Goal: Task Accomplishment & Management: Use online tool/utility

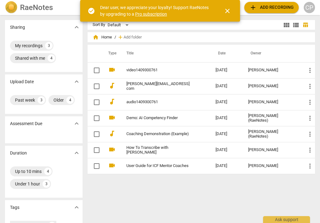
click at [264, 7] on span "add Add recording" at bounding box center [271, 7] width 44 height 7
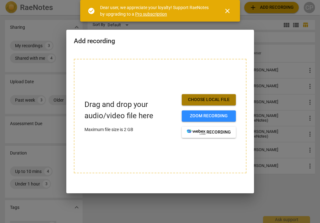
click at [209, 99] on span "Choose local file" at bounding box center [209, 100] width 44 height 6
click at [209, 98] on span "Choose local file" at bounding box center [209, 100] width 44 height 6
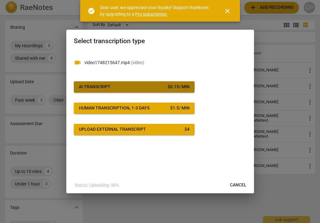
click at [141, 85] on span "AI Transcript $ 0.15 / min" at bounding box center [134, 87] width 111 height 6
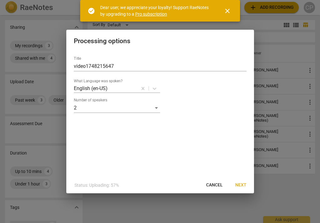
click at [240, 184] on span "Next" at bounding box center [240, 185] width 11 height 6
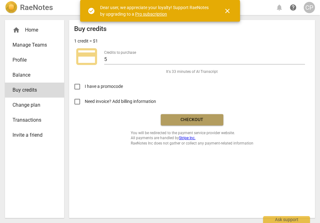
click at [201, 120] on span "Checkout" at bounding box center [192, 120] width 52 height 6
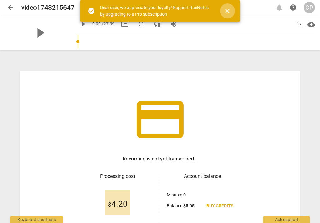
click at [229, 9] on span "close" at bounding box center [226, 10] width 7 height 7
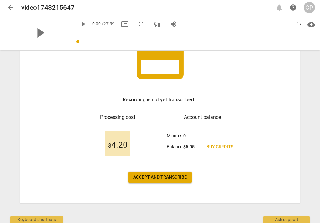
scroll to position [59, 0]
click at [140, 178] on span "Accept and transcribe" at bounding box center [159, 177] width 53 height 6
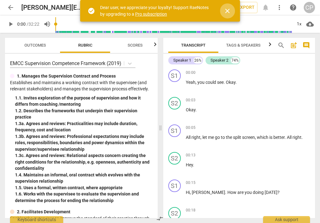
click at [228, 10] on span "close" at bounding box center [226, 10] width 7 height 7
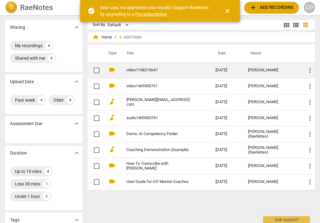
click at [135, 70] on link "video1748215647" at bounding box center [159, 70] width 67 height 5
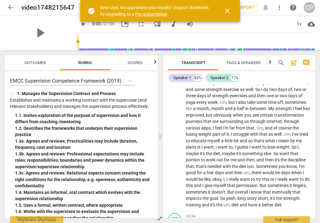
click at [13, 9] on span "arrow_back" at bounding box center [10, 7] width 7 height 7
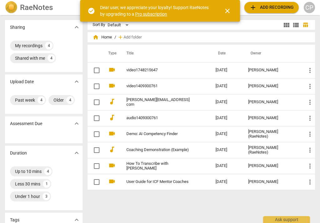
click at [262, 10] on span "add Add recording" at bounding box center [271, 7] width 44 height 7
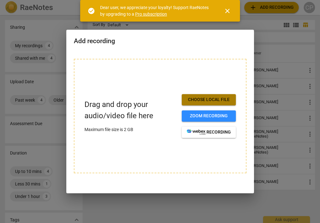
click at [189, 96] on button "Choose local file" at bounding box center [209, 99] width 54 height 11
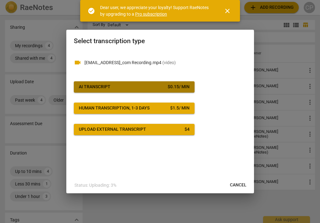
click at [163, 85] on span "AI Transcript $ 0.15 / min" at bounding box center [134, 87] width 111 height 6
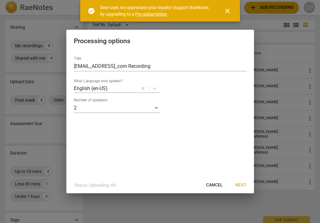
click at [241, 182] on span "Next" at bounding box center [240, 185] width 11 height 6
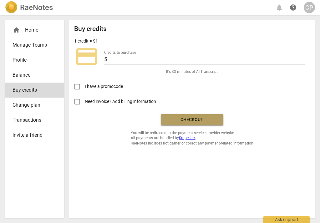
click at [185, 118] on span "Checkout" at bounding box center [192, 120] width 52 height 6
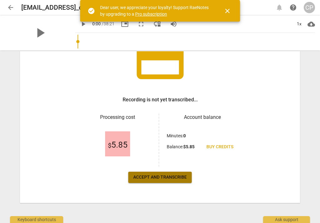
click at [148, 177] on span "Accept and transcribe" at bounding box center [159, 177] width 53 height 6
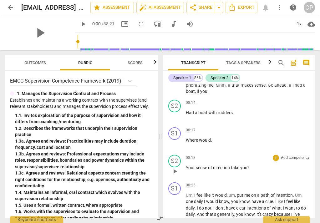
scroll to position [1102, 0]
click at [173, 139] on div "S1" at bounding box center [174, 133] width 12 height 12
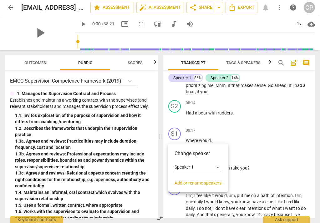
click at [192, 155] on h3 "Change speaker" at bounding box center [197, 153] width 47 height 7
click at [217, 167] on div "Speaker 1" at bounding box center [197, 167] width 47 height 10
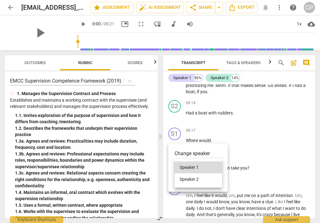
click at [199, 179] on li "Speaker 2" at bounding box center [197, 179] width 47 height 12
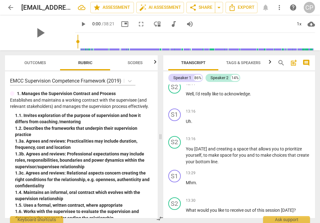
scroll to position [1538, 0]
click at [176, 121] on div "S1" at bounding box center [174, 115] width 12 height 12
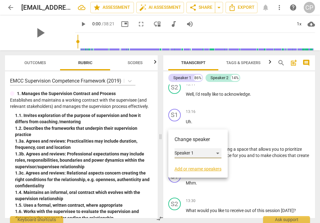
click at [218, 152] on div "Speaker 1" at bounding box center [197, 153] width 47 height 10
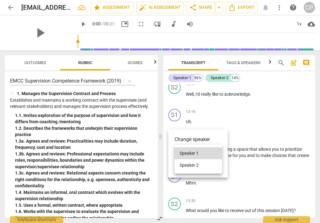
click at [193, 165] on li "Speaker 2" at bounding box center [197, 165] width 47 height 12
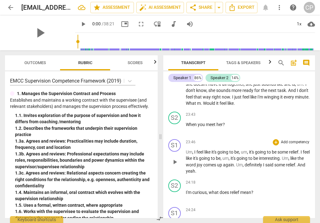
scroll to position [2452, 0]
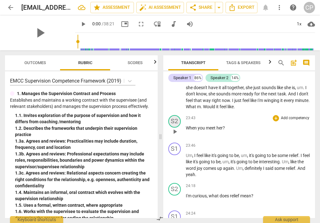
click at [176, 127] on div "S2" at bounding box center [174, 121] width 12 height 12
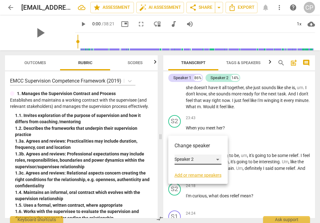
click at [218, 160] on div "Speaker 2" at bounding box center [197, 159] width 47 height 10
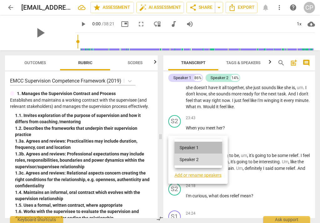
click at [209, 147] on li "Speaker 1" at bounding box center [197, 148] width 47 height 12
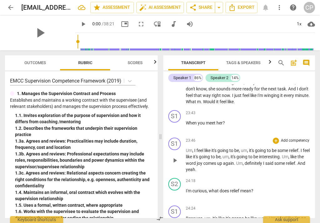
scroll to position [2458, 0]
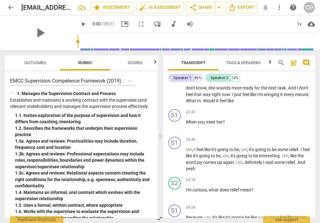
click at [79, 23] on span "play_arrow" at bounding box center [82, 23] width 7 height 7
drag, startPoint x: 70, startPoint y: 42, endPoint x: 76, endPoint y: 42, distance: 5.3
click at [77, 42] on input "range" at bounding box center [195, 42] width 237 height 20
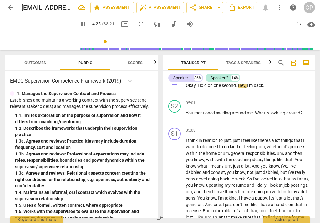
click at [98, 41] on input "range" at bounding box center [195, 42] width 237 height 20
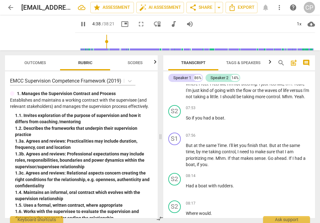
scroll to position [1032, 0]
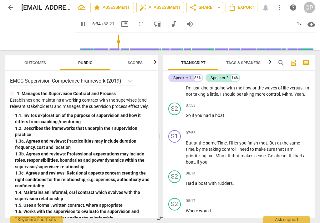
click at [112, 42] on input "range" at bounding box center [195, 42] width 237 height 20
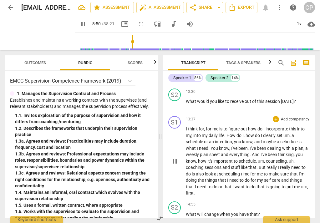
scroll to position [1233, 0]
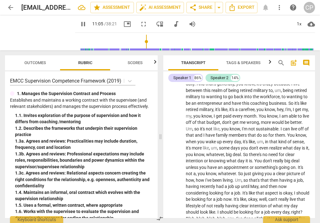
click at [141, 40] on input "range" at bounding box center [195, 42] width 237 height 20
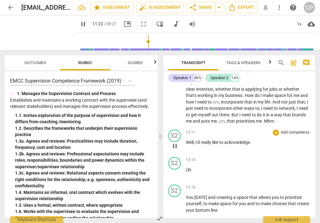
scroll to position [1468, 0]
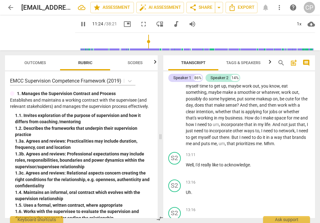
click at [153, 41] on input "range" at bounding box center [195, 42] width 237 height 20
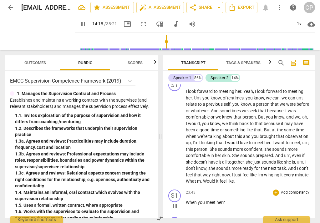
scroll to position [2375, 0]
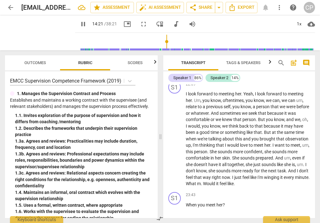
click at [176, 39] on input "range" at bounding box center [195, 42] width 237 height 20
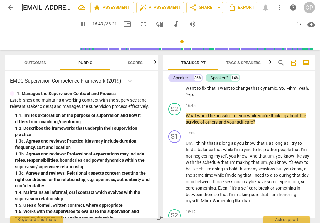
scroll to position [1931, 0]
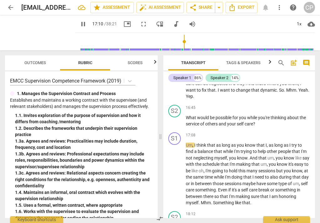
click at [205, 43] on input "range" at bounding box center [195, 42] width 237 height 20
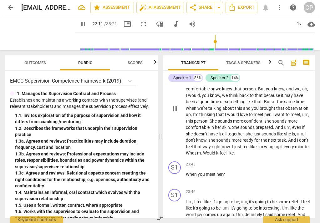
scroll to position [2406, 0]
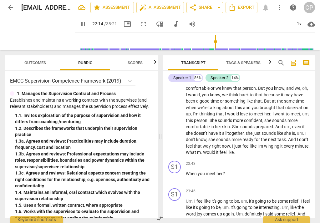
click at [232, 42] on input "range" at bounding box center [195, 42] width 237 height 20
click at [227, 42] on input "range" at bounding box center [195, 42] width 237 height 20
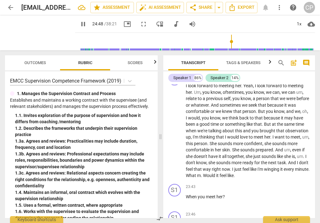
scroll to position [2382, 0]
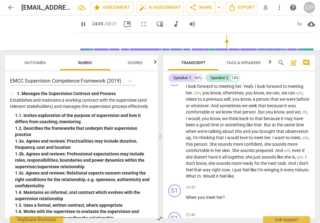
click at [223, 44] on input "range" at bounding box center [195, 42] width 237 height 20
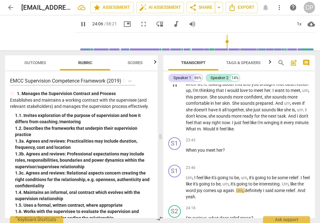
scroll to position [2430, 0]
click at [217, 42] on input "range" at bounding box center [195, 42] width 237 height 20
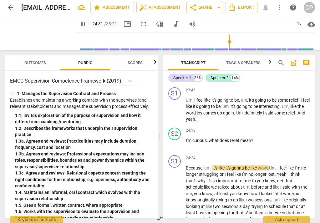
scroll to position [2506, 0]
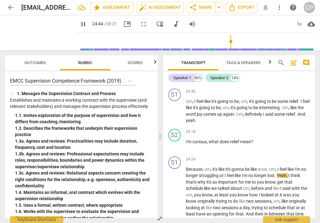
type input "1484"
click at [10, 7] on span "arrow_back" at bounding box center [10, 7] width 7 height 7
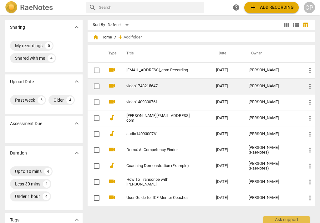
click at [141, 88] on link "video1748215647" at bounding box center [159, 86] width 67 height 5
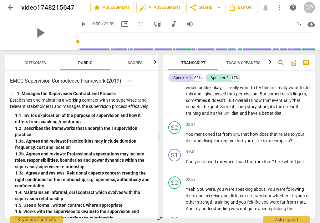
scroll to position [377, 0]
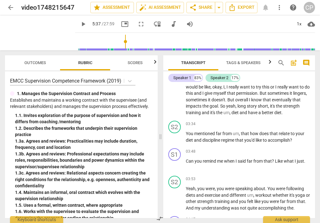
click at [119, 42] on input "range" at bounding box center [195, 42] width 237 height 20
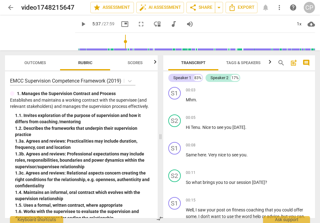
scroll to position [0, 0]
click at [79, 24] on span "play_arrow" at bounding box center [82, 23] width 7 height 7
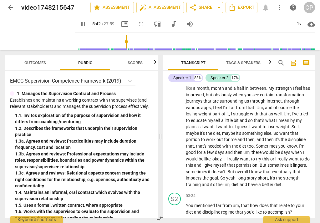
scroll to position [281, 0]
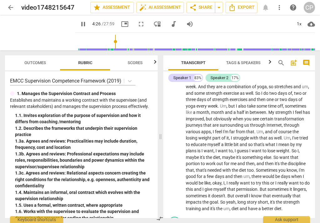
click at [109, 42] on input "range" at bounding box center [195, 42] width 237 height 20
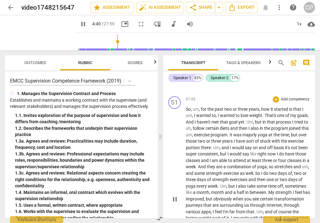
scroll to position [195, 0]
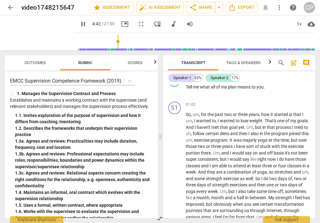
click at [102, 42] on input "range" at bounding box center [195, 42] width 237 height 20
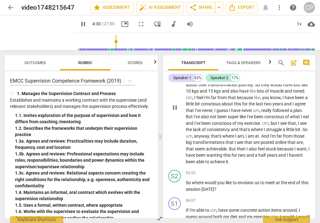
scroll to position [553, 0]
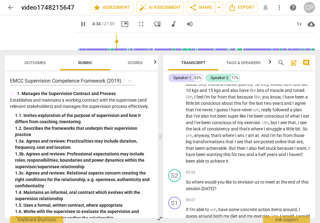
click at [123, 40] on input "range" at bounding box center [195, 42] width 237 height 20
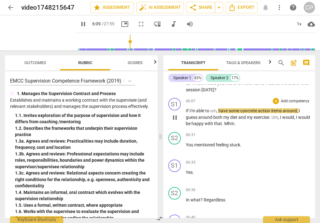
scroll to position [636, 0]
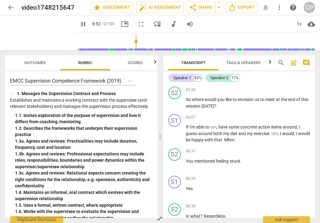
click at [130, 40] on input "range" at bounding box center [195, 42] width 237 height 20
click at [127, 41] on input "range" at bounding box center [195, 42] width 237 height 20
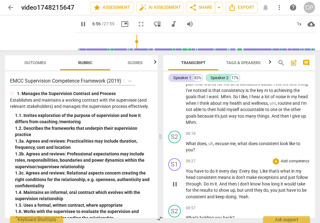
scroll to position [867, 0]
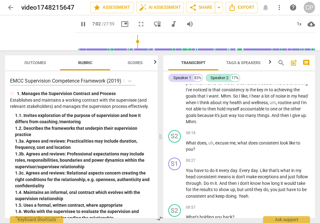
click at [137, 41] on input "range" at bounding box center [195, 42] width 237 height 20
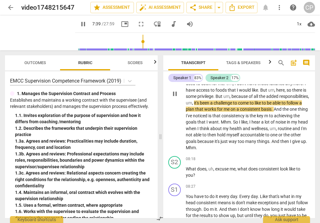
scroll to position [839, 0]
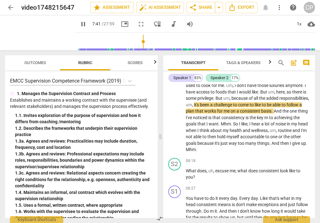
click at [144, 40] on input "range" at bounding box center [195, 42] width 237 height 20
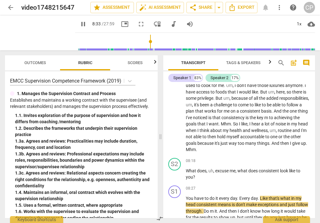
click at [140, 43] on input "range" at bounding box center [195, 42] width 237 height 20
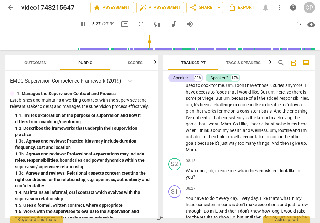
click at [144, 46] on input "range" at bounding box center [195, 42] width 237 height 20
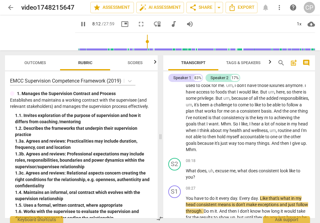
click at [142, 42] on input "range" at bounding box center [195, 42] width 237 height 20
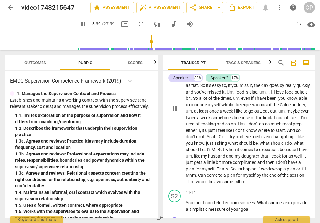
scroll to position [1078, 0]
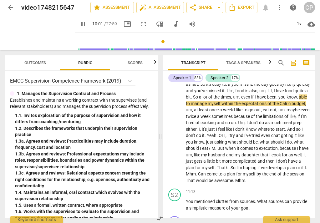
click at [157, 45] on input "range" at bounding box center [195, 42] width 237 height 20
click at [164, 42] on input "range" at bounding box center [195, 42] width 237 height 20
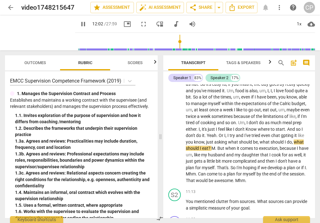
click at [175, 41] on input "range" at bounding box center [195, 42] width 237 height 20
click at [171, 41] on input "range" at bounding box center [195, 42] width 237 height 20
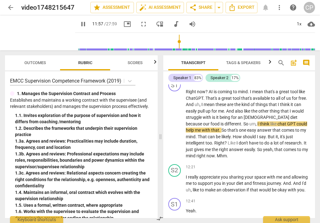
click at [174, 42] on input "range" at bounding box center [195, 42] width 237 height 20
click at [177, 42] on input "range" at bounding box center [195, 42] width 237 height 20
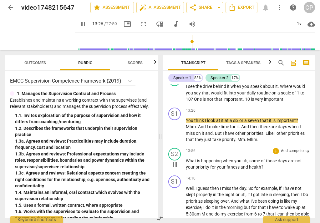
scroll to position [1479, 0]
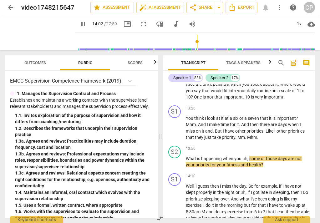
click at [192, 42] on input "range" at bounding box center [195, 42] width 237 height 20
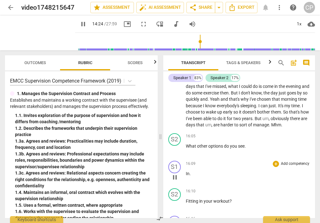
scroll to position [1673, 0]
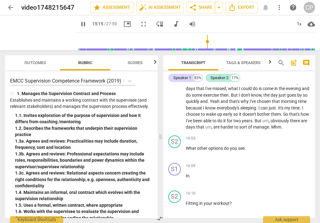
click at [203, 41] on input "range" at bounding box center [195, 42] width 237 height 20
click at [212, 40] on input "range" at bounding box center [195, 42] width 237 height 20
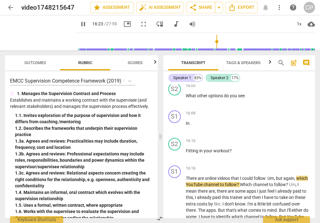
scroll to position [1722, 0]
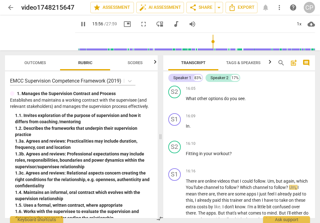
click at [209, 42] on input "range" at bounding box center [195, 42] width 237 height 20
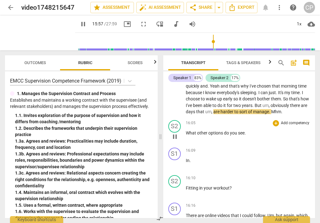
scroll to position [1688, 0]
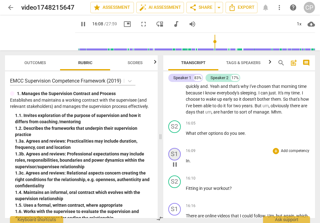
click at [174, 155] on div "S1" at bounding box center [174, 154] width 12 height 12
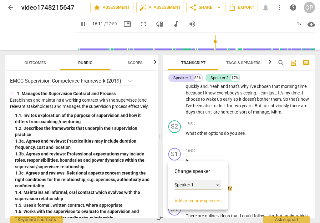
click at [217, 185] on div "Speaker 1" at bounding box center [197, 185] width 47 height 10
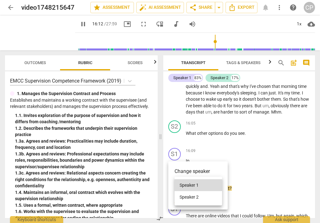
click at [198, 197] on li "Speaker 2" at bounding box center [197, 197] width 47 height 12
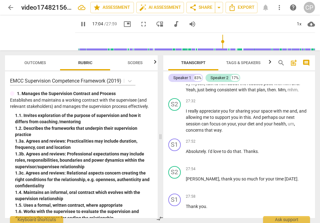
scroll to position [3030, 0]
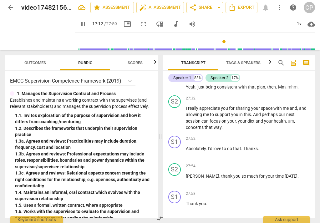
type input "1033"
click at [11, 10] on span "arrow_back" at bounding box center [10, 7] width 7 height 7
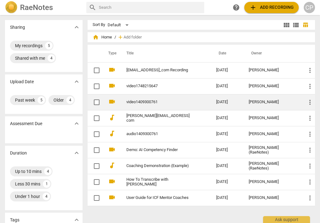
click at [132, 102] on link "video1409300761" at bounding box center [159, 102] width 67 height 5
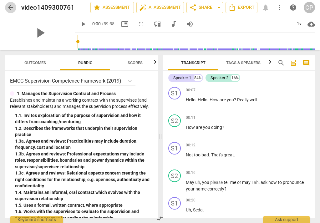
click at [10, 7] on span "arrow_back" at bounding box center [10, 7] width 7 height 7
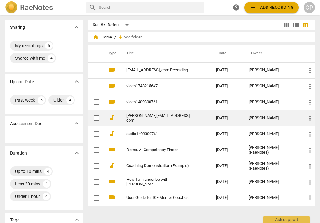
click at [152, 112] on td "[PERSON_NAME][EMAIL_ADDRESS] com" at bounding box center [165, 118] width 92 height 16
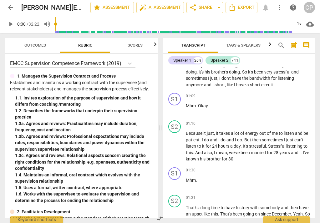
scroll to position [320, 0]
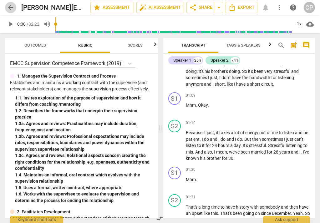
click at [11, 8] on span "arrow_back" at bounding box center [10, 7] width 7 height 7
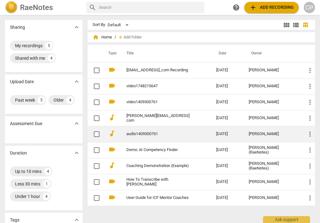
click at [128, 132] on link "audio1409300761" at bounding box center [159, 134] width 67 height 5
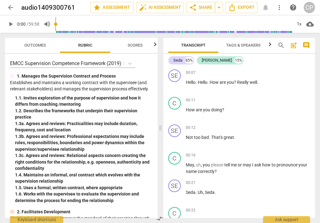
click at [11, 7] on span "arrow_back" at bounding box center [10, 7] width 7 height 7
